Goal: Information Seeking & Learning: Learn about a topic

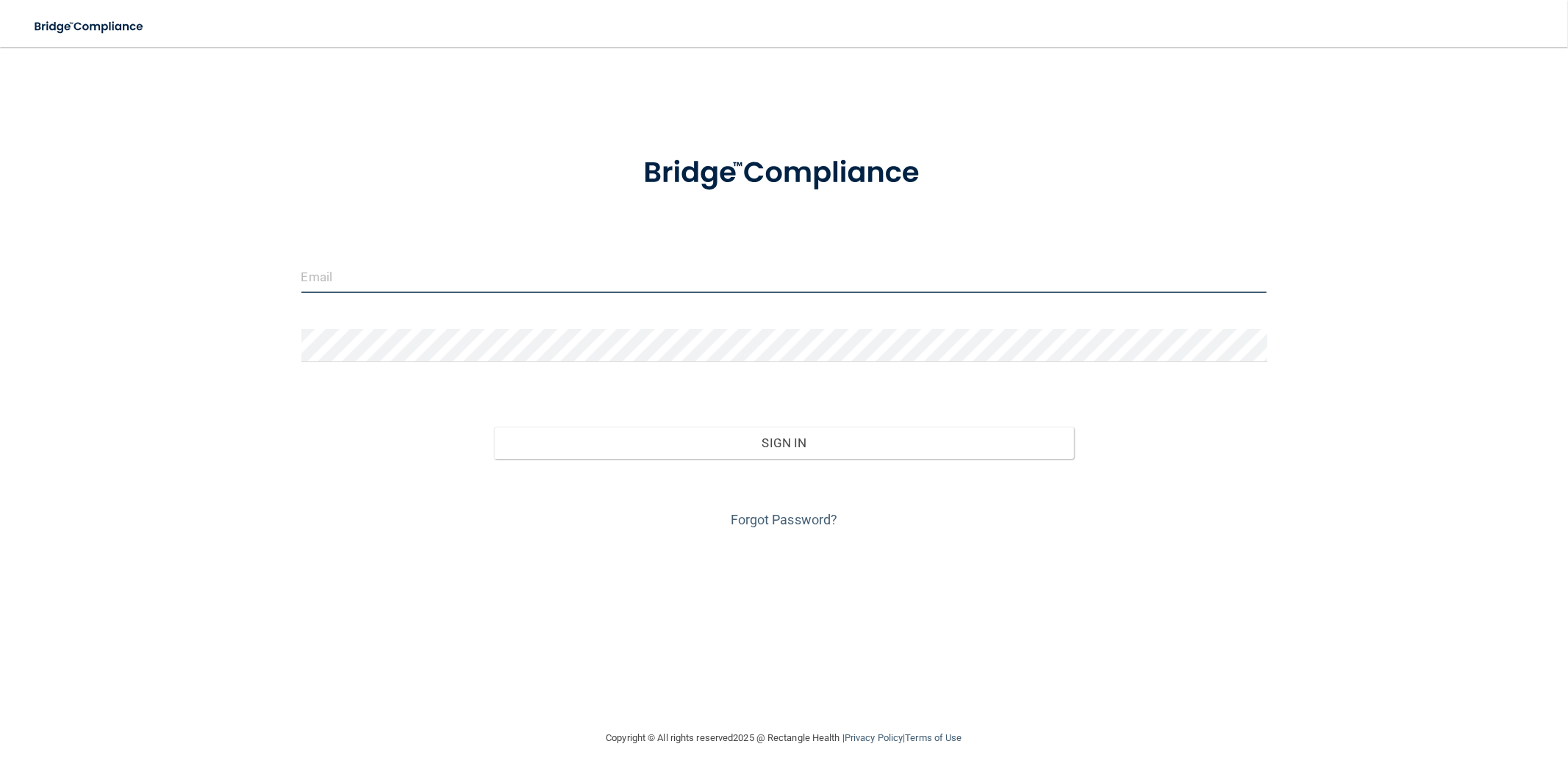
click at [372, 285] on input "email" at bounding box center [784, 277] width 966 height 33
type input "[EMAIL_ADDRESS][DOMAIN_NAME]"
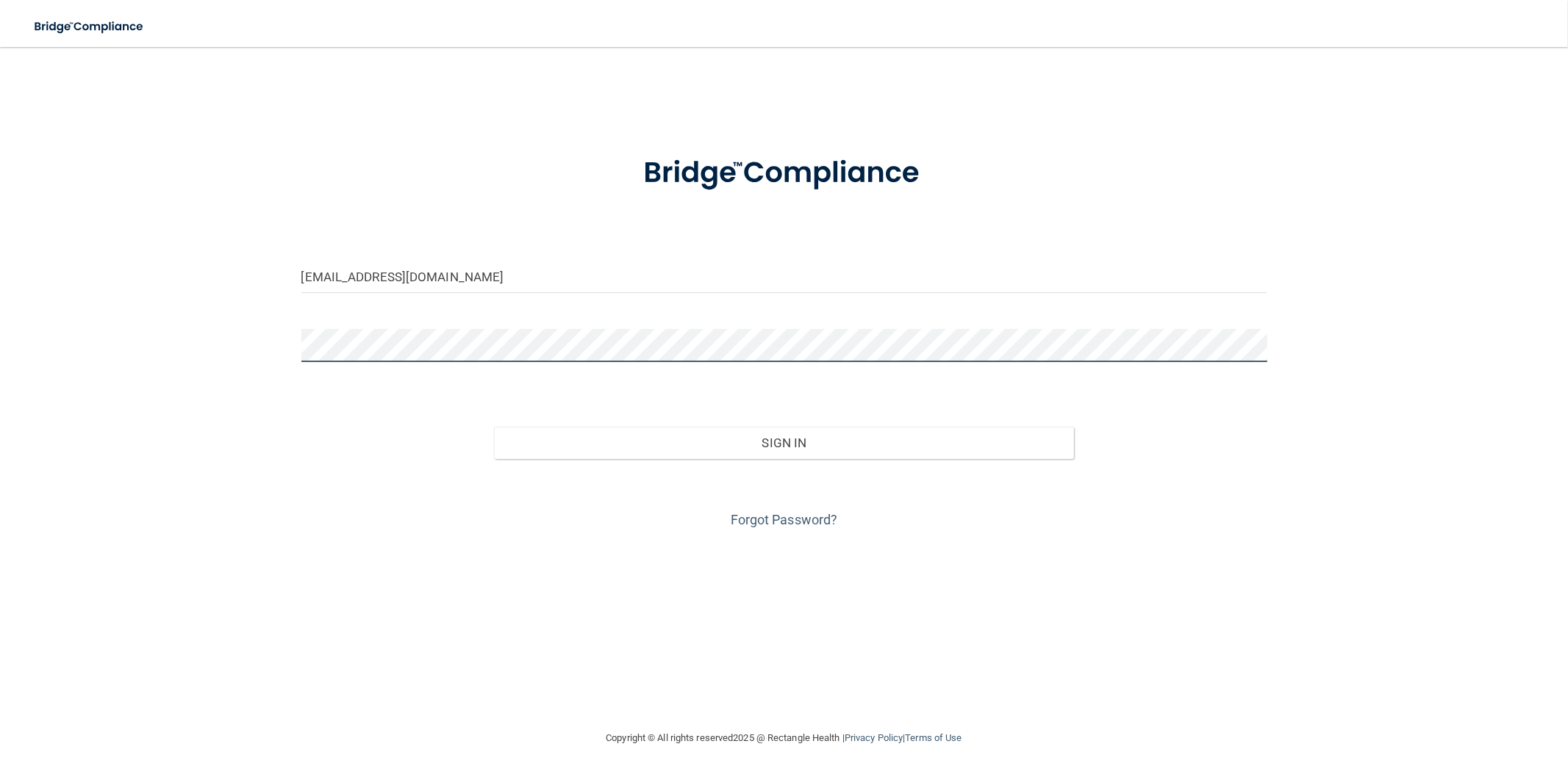
click at [494, 427] on button "Sign In" at bounding box center [784, 442] width 579 height 32
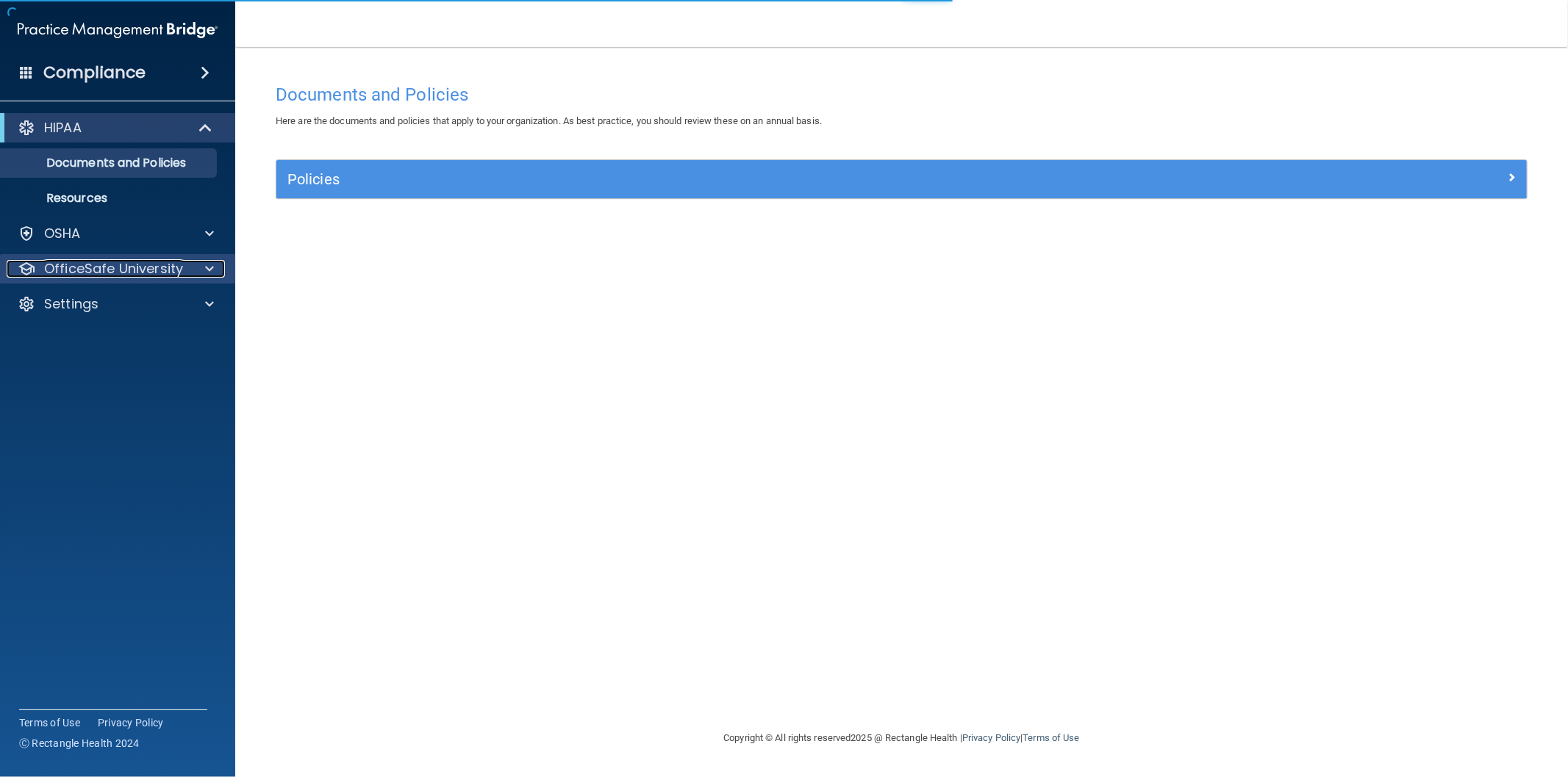
click at [115, 274] on p "OfficeSafe University" at bounding box center [113, 269] width 139 height 17
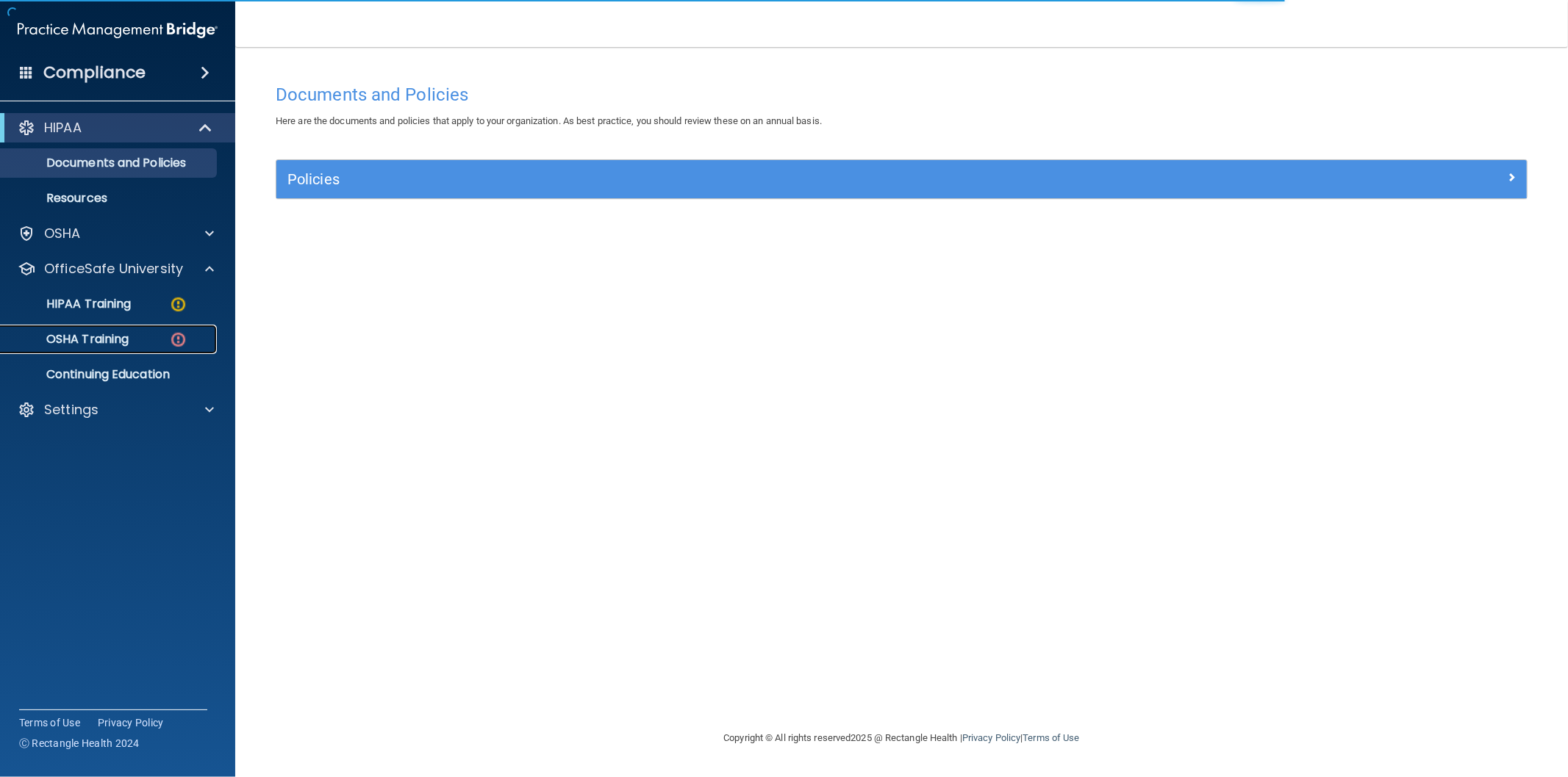
click at [134, 343] on div "OSHA Training" at bounding box center [110, 339] width 201 height 15
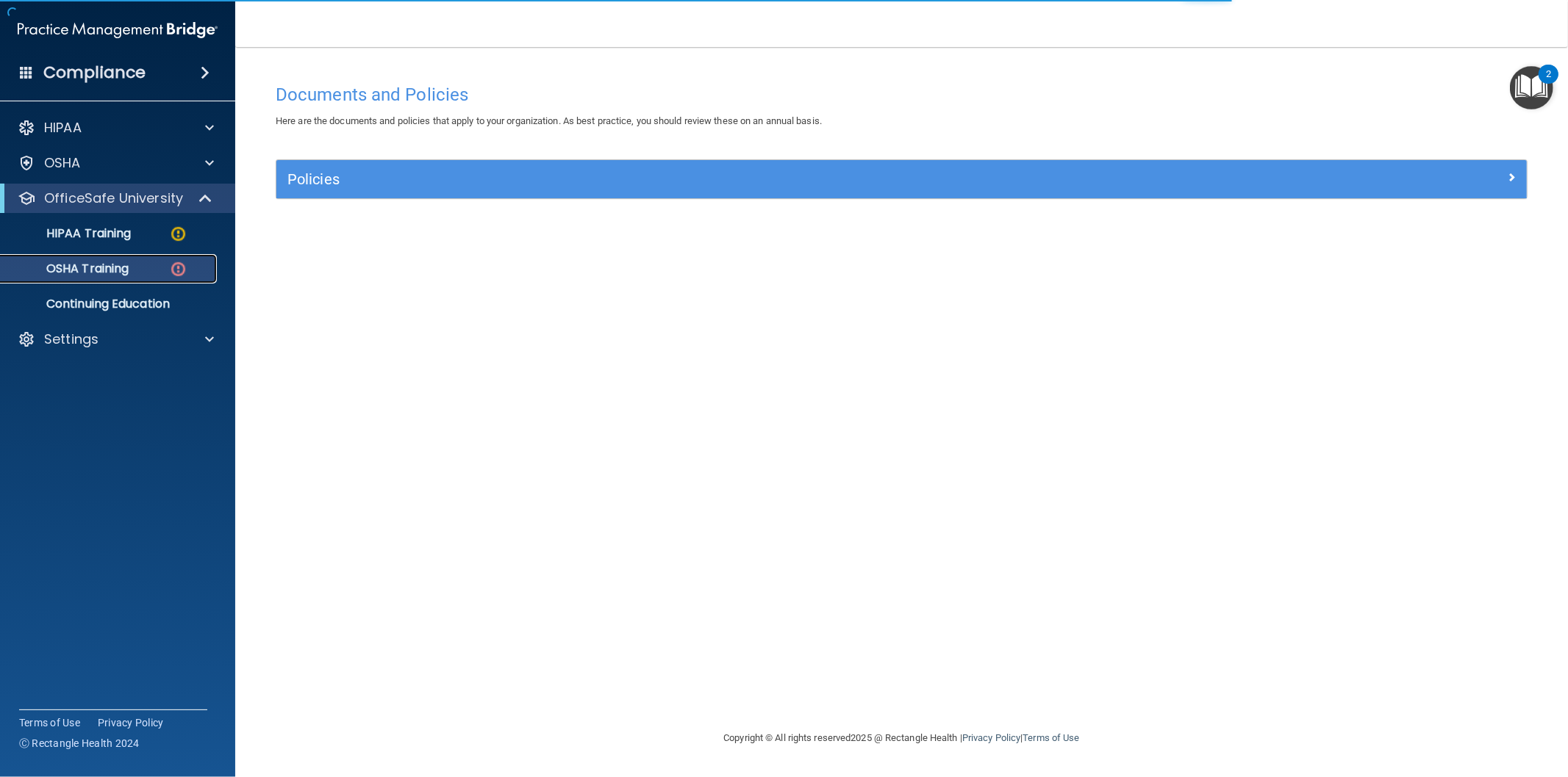
click at [174, 268] on img at bounding box center [178, 269] width 18 height 18
click at [98, 267] on p "OSHA Training" at bounding box center [69, 269] width 119 height 15
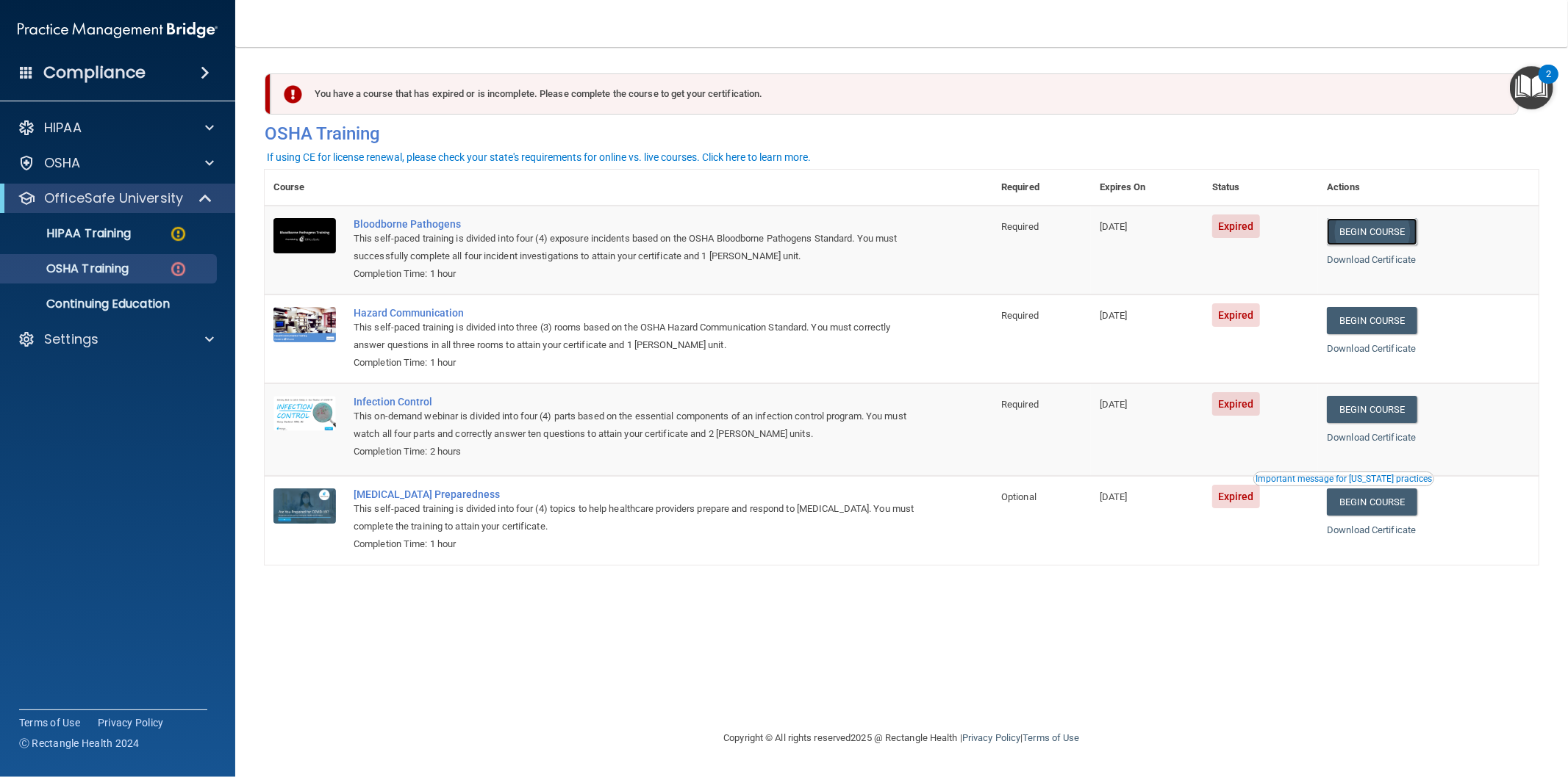
click at [1393, 234] on link "Begin Course" at bounding box center [1371, 231] width 89 height 27
